Goal: Task Accomplishment & Management: Manage account settings

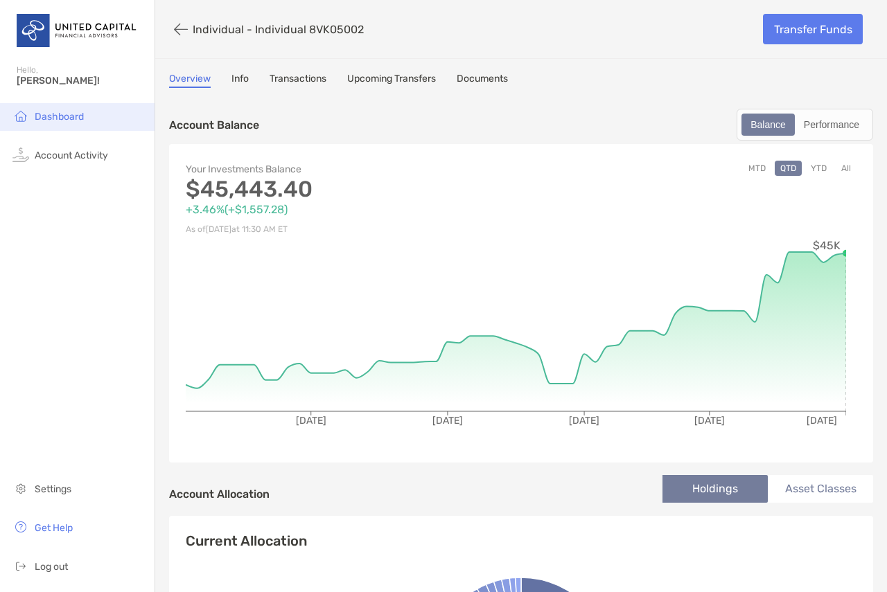
click at [15, 114] on img at bounding box center [20, 115] width 17 height 17
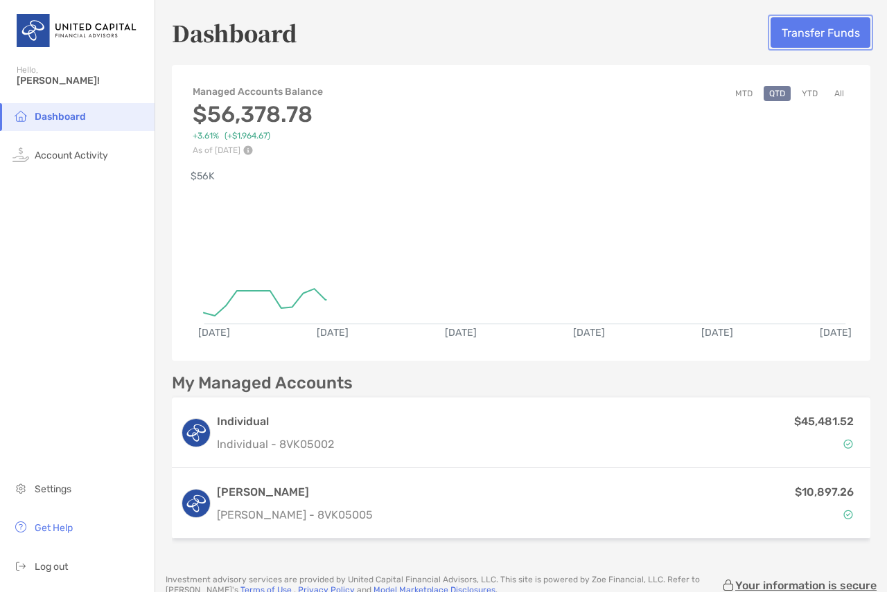
click at [811, 37] on button "Transfer Funds" at bounding box center [821, 32] width 100 height 30
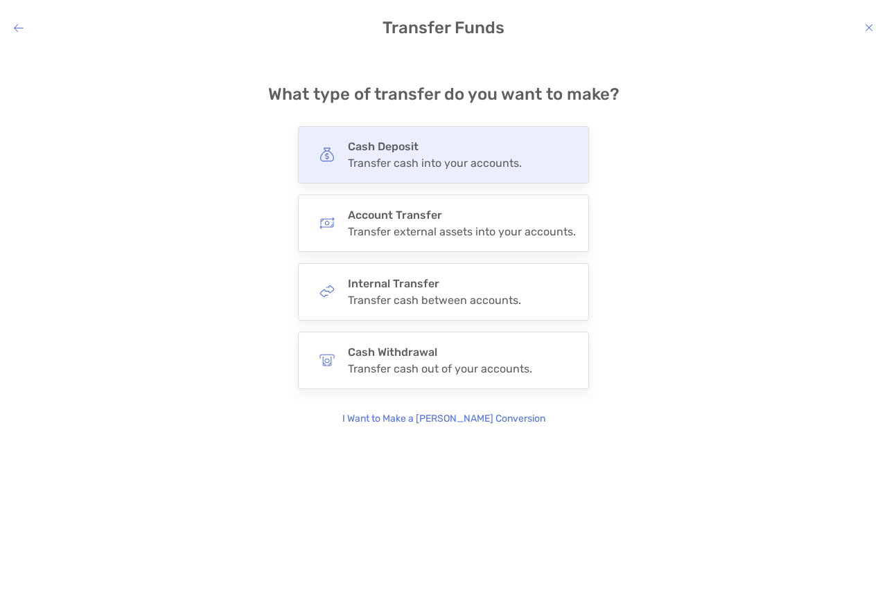
click at [480, 162] on div "Transfer cash into your accounts." at bounding box center [435, 163] width 174 height 13
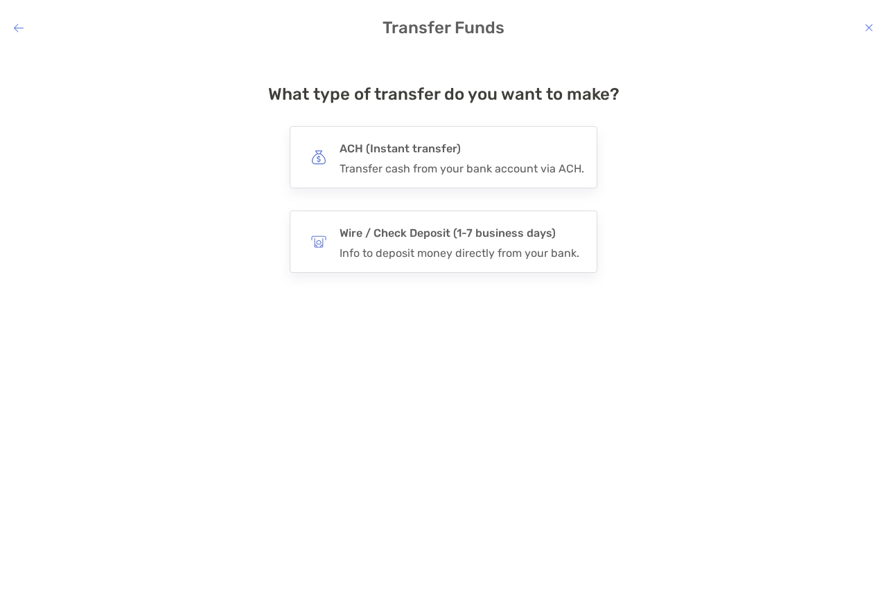
click at [480, 162] on div "Transfer cash from your bank account via ACH." at bounding box center [462, 168] width 245 height 13
click at [0, 0] on input "***" at bounding box center [0, 0] width 0 height 0
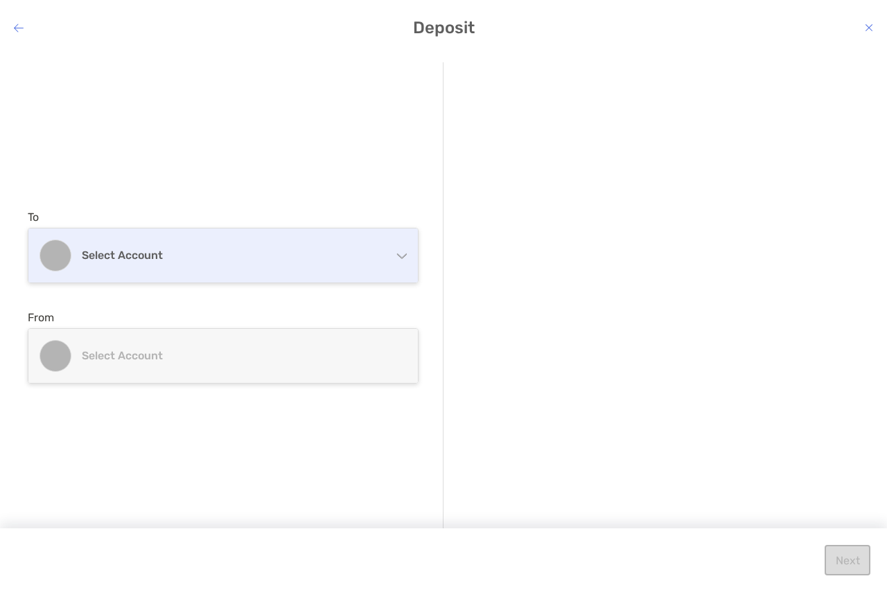
click at [255, 247] on div "Select account" at bounding box center [222, 256] width 389 height 54
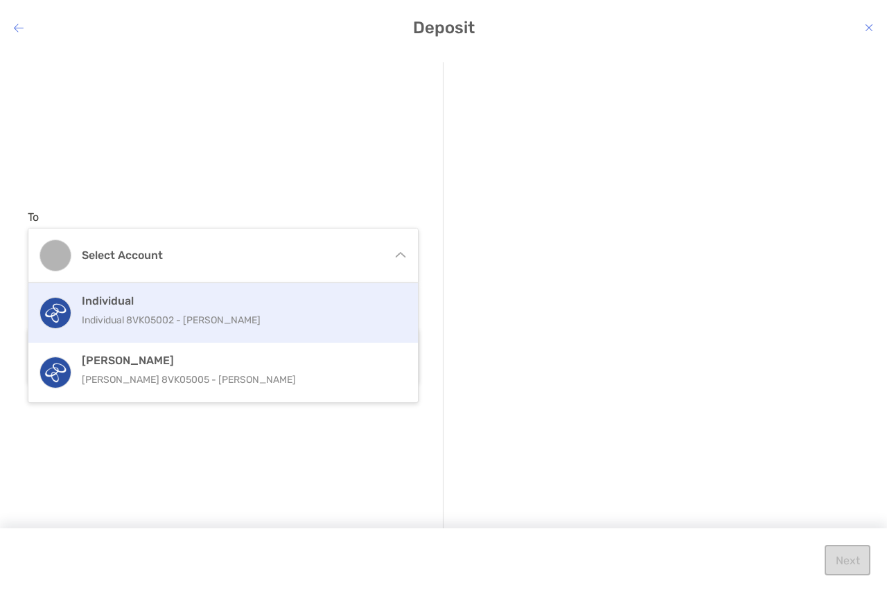
click at [231, 309] on div "Individual Individual 8VK05002 - [PERSON_NAME]" at bounding box center [238, 313] width 313 height 37
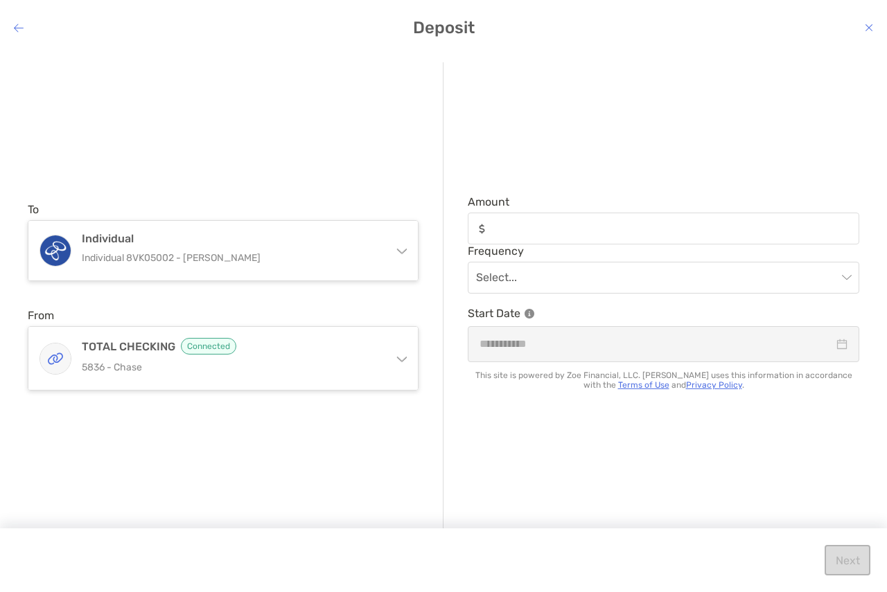
click at [646, 209] on span "Amount" at bounding box center [664, 201] width 392 height 13
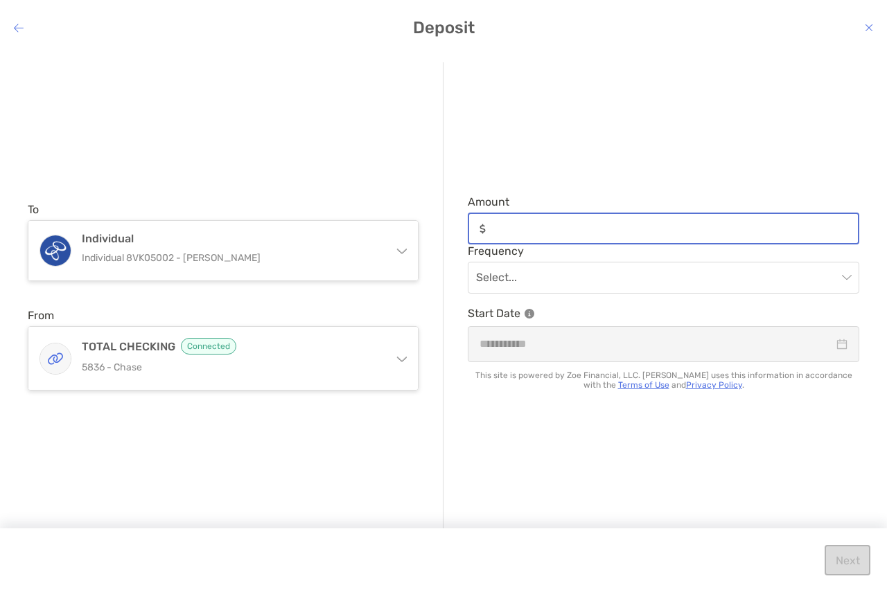
click at [646, 223] on input "Amount" at bounding box center [674, 229] width 367 height 12
click at [647, 225] on input "Amount" at bounding box center [674, 229] width 367 height 12
type input "******"
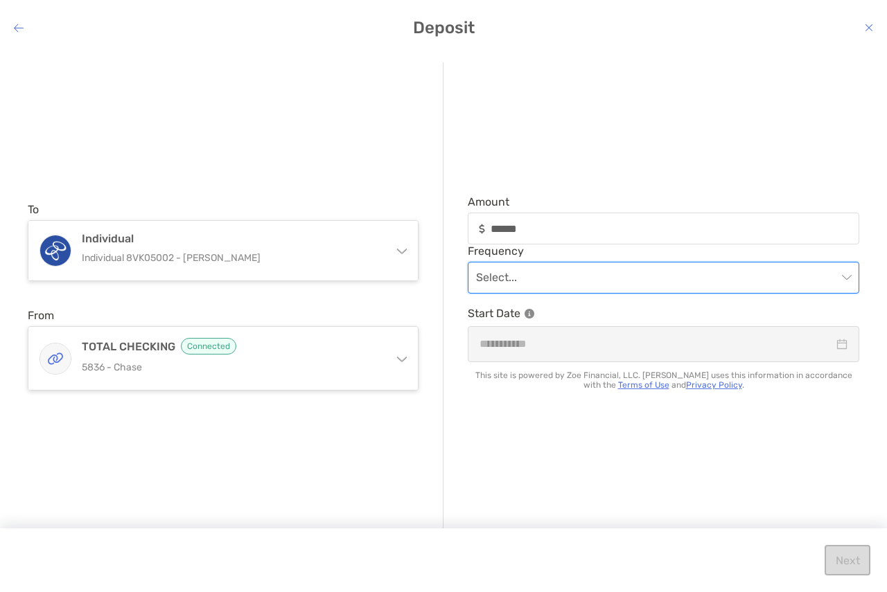
click at [604, 273] on input "modal" at bounding box center [656, 278] width 361 height 30
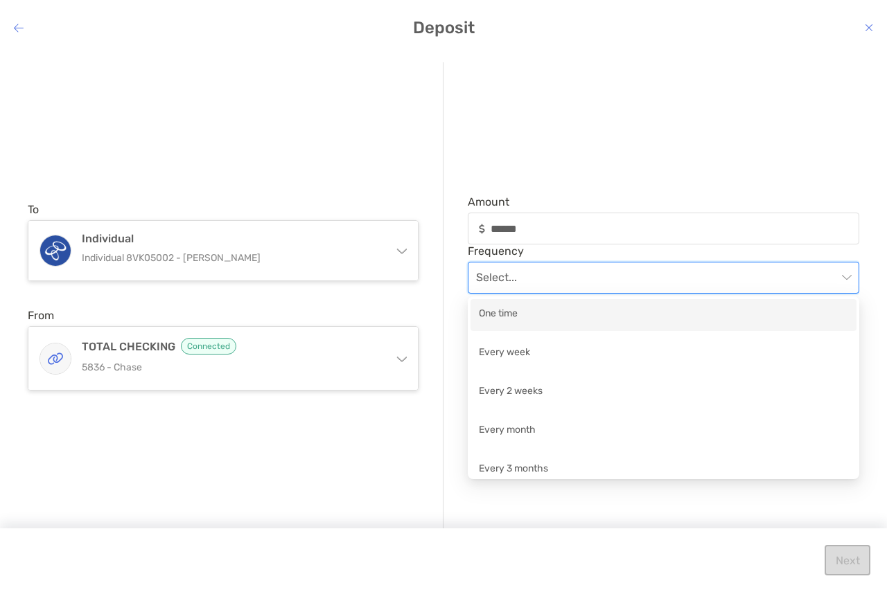
click at [597, 315] on div "One time" at bounding box center [663, 314] width 369 height 17
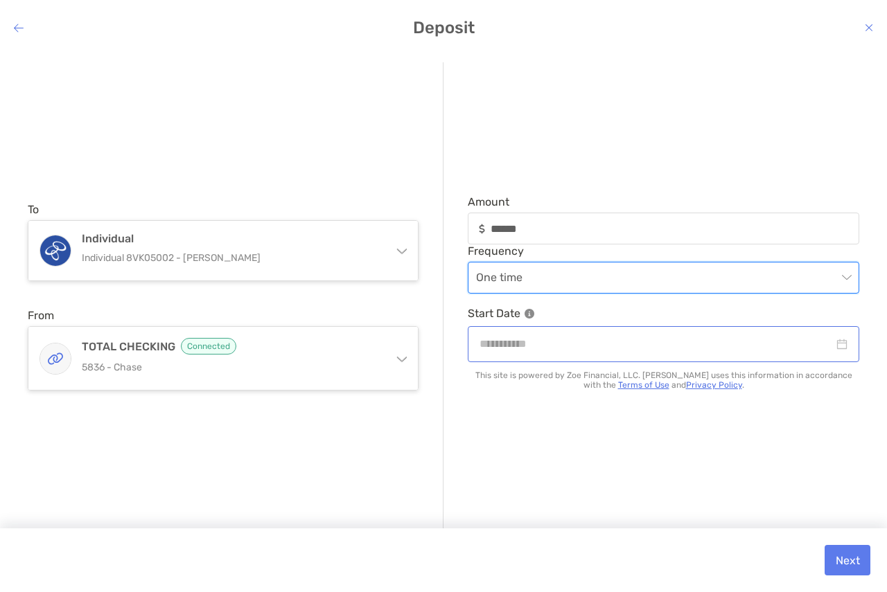
click at [640, 360] on div "modal" at bounding box center [664, 343] width 392 height 35
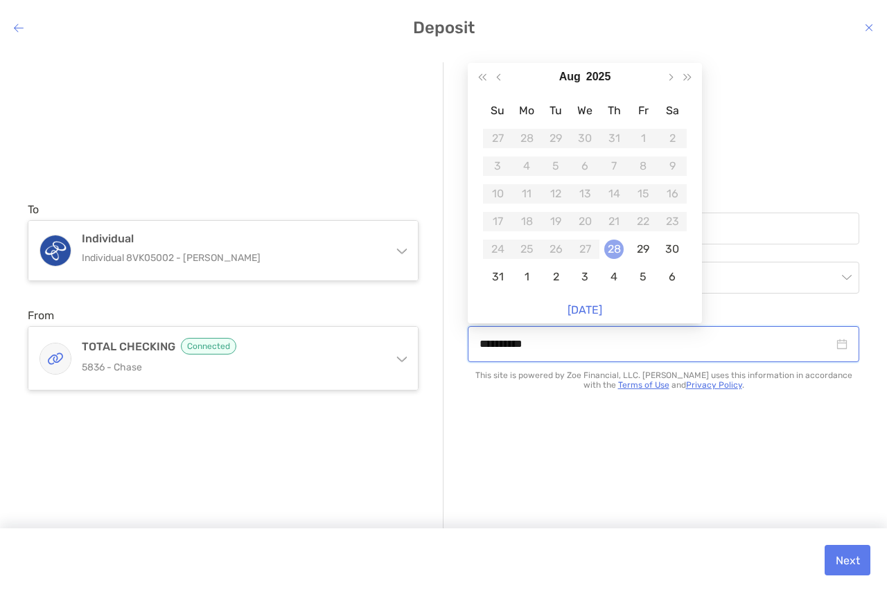
type input "**********"
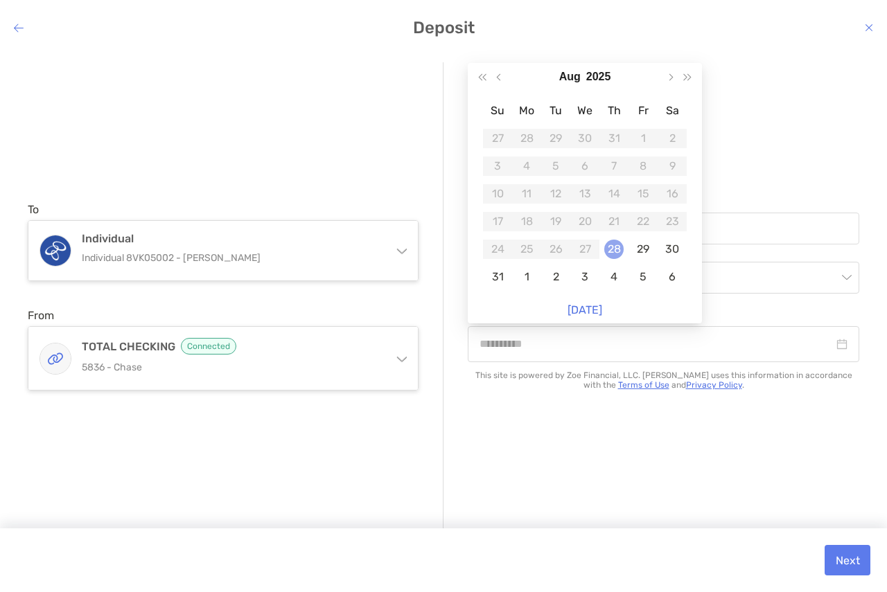
click at [614, 252] on div "28" at bounding box center [613, 249] width 19 height 19
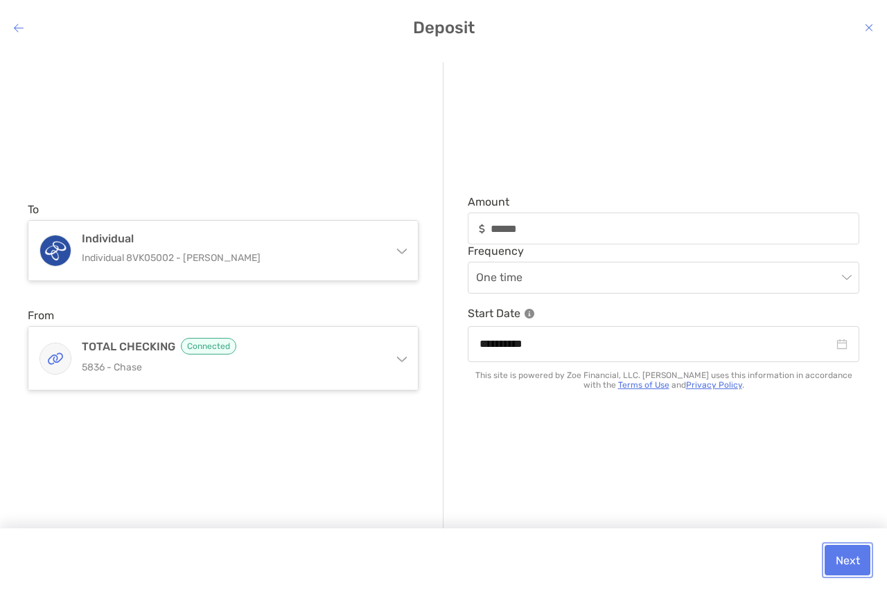
click at [843, 553] on button "Next" at bounding box center [848, 560] width 46 height 30
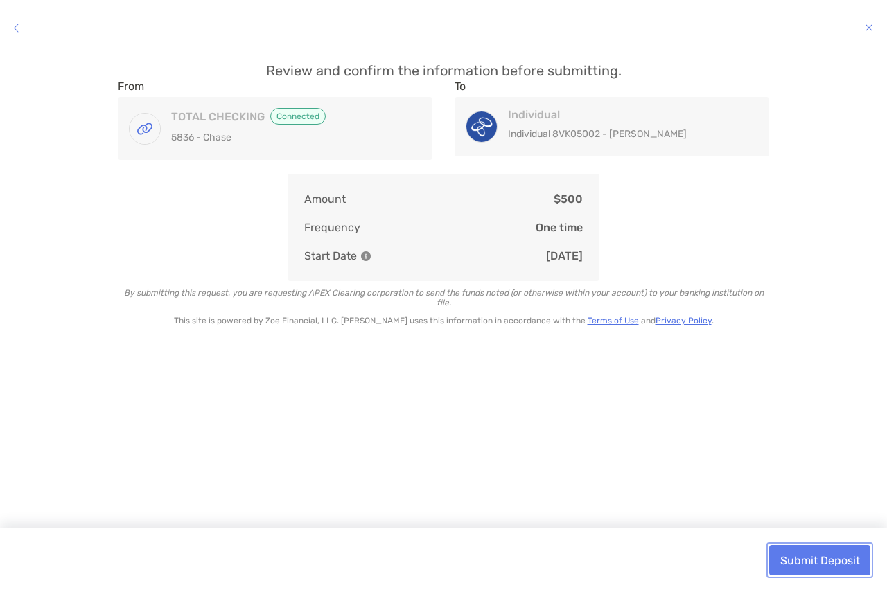
click at [843, 560] on button "Submit Deposit" at bounding box center [819, 560] width 101 height 30
